Goal: Task Accomplishment & Management: Manage account settings

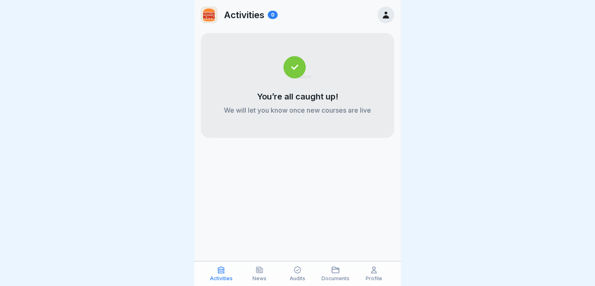
click at [371, 272] on icon at bounding box center [374, 270] width 8 height 8
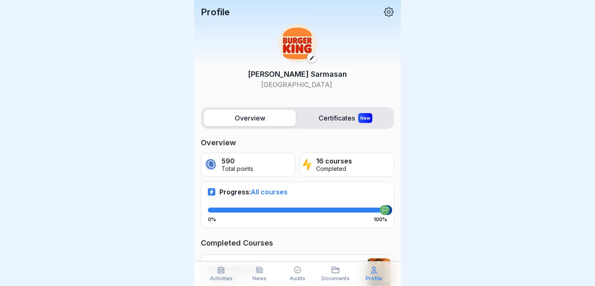
click at [388, 13] on icon at bounding box center [389, 12] width 10 height 10
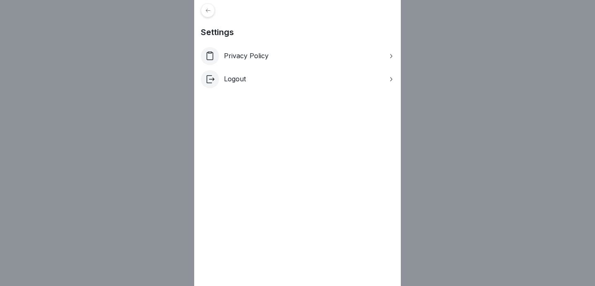
click at [278, 79] on div "Logout" at bounding box center [297, 79] width 193 height 18
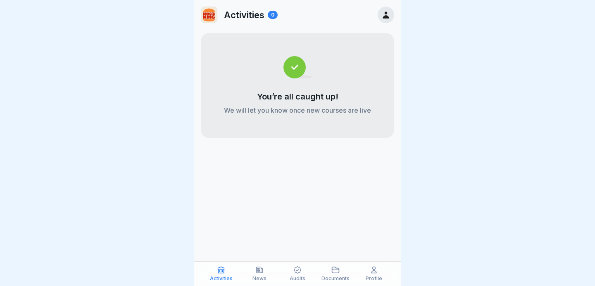
click at [261, 272] on icon at bounding box center [259, 270] width 6 height 6
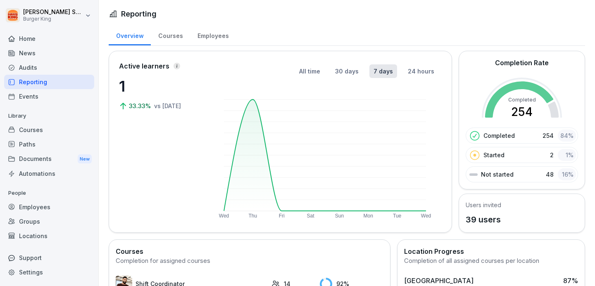
click at [31, 67] on div "Audits" at bounding box center [49, 67] width 90 height 14
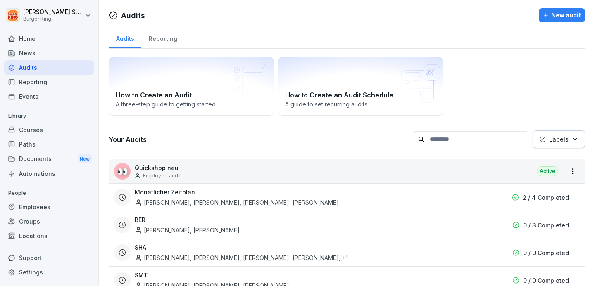
click at [31, 81] on div "Reporting" at bounding box center [49, 82] width 90 height 14
